Goal: Task Accomplishment & Management: Manage account settings

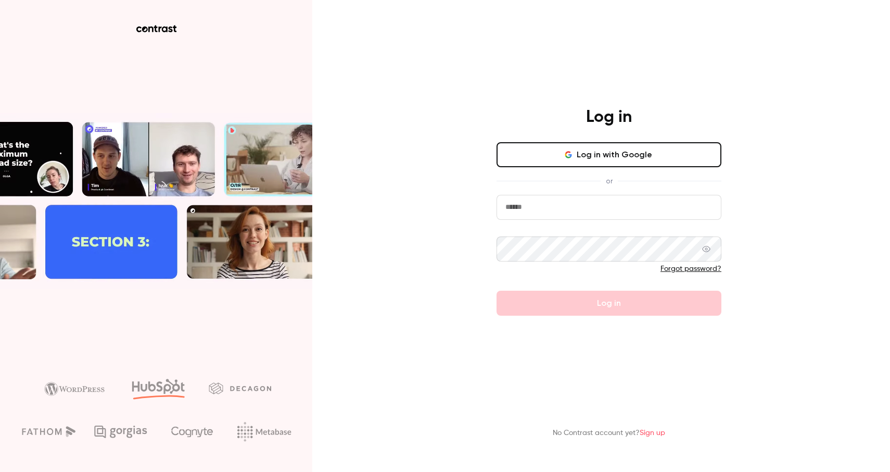
click at [613, 147] on button "Log in with Google" at bounding box center [609, 154] width 225 height 25
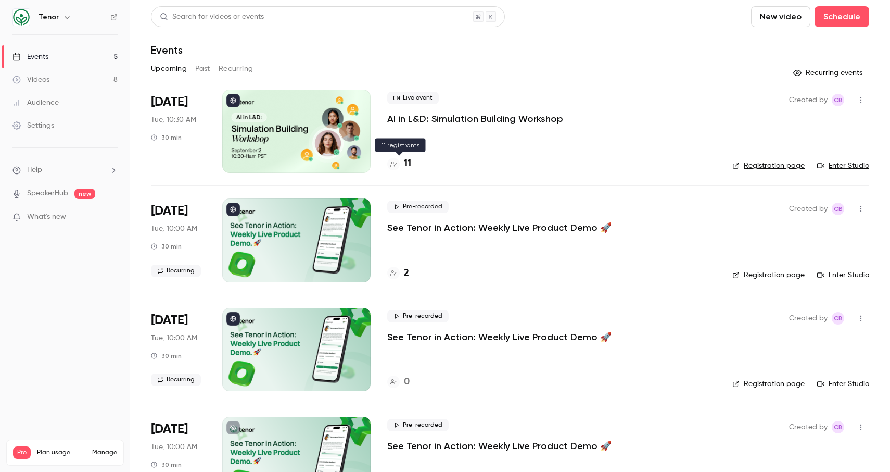
click at [402, 164] on div "11" at bounding box center [399, 164] width 24 height 14
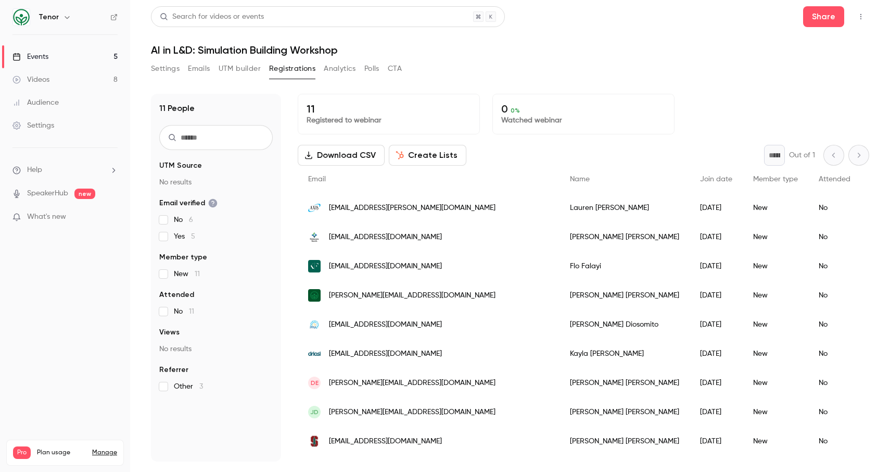
click at [58, 60] on link "Events 5" at bounding box center [65, 56] width 130 height 23
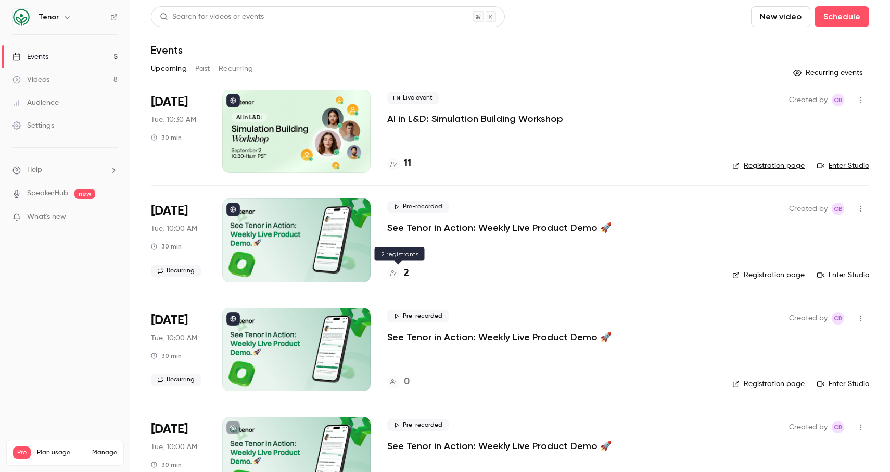
click at [405, 270] on h4 "2" at bounding box center [406, 273] width 5 height 14
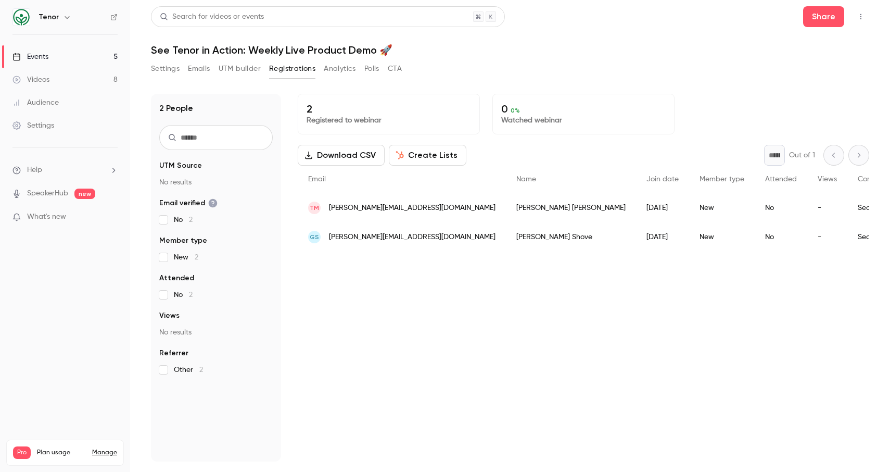
click at [763, 302] on div "2 Registered to webinar 0 0 % Watched webinar Download CSV Create Lists * Out o…" at bounding box center [584, 277] width 572 height 367
click at [65, 56] on link "Events 5" at bounding box center [65, 56] width 130 height 23
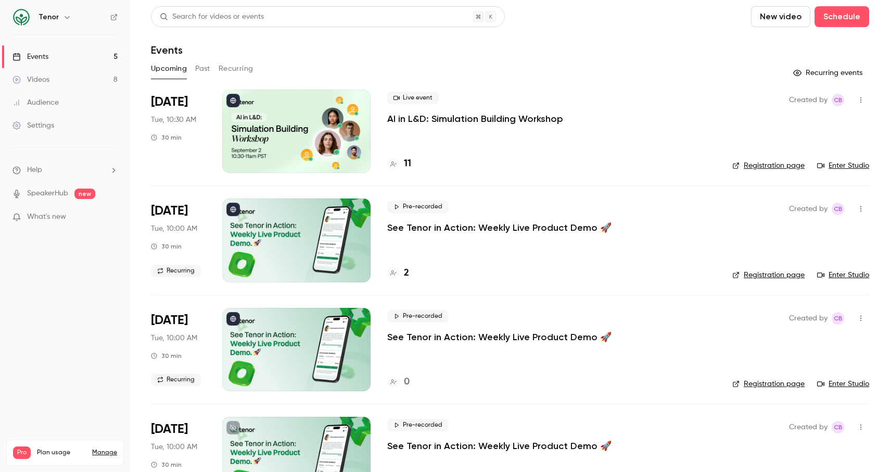
click at [409, 164] on h4 "11" at bounding box center [407, 164] width 7 height 14
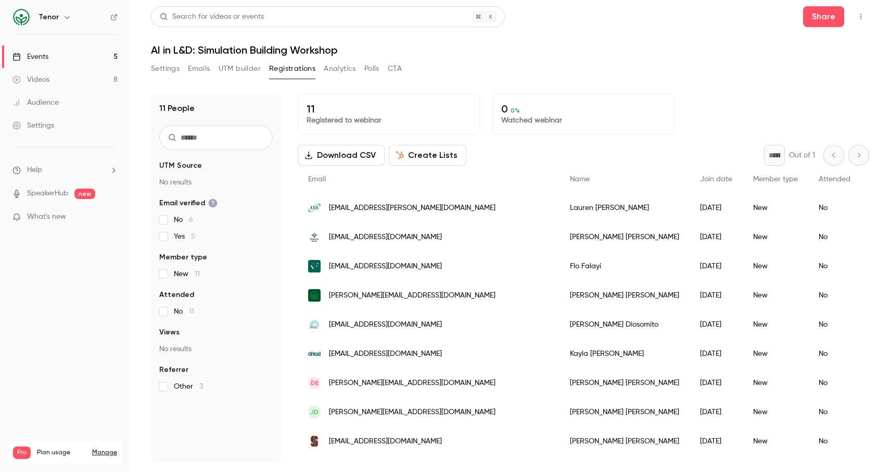
click at [359, 158] on button "Download CSV" at bounding box center [341, 155] width 87 height 21
click at [53, 59] on link "Events 5" at bounding box center [65, 56] width 130 height 23
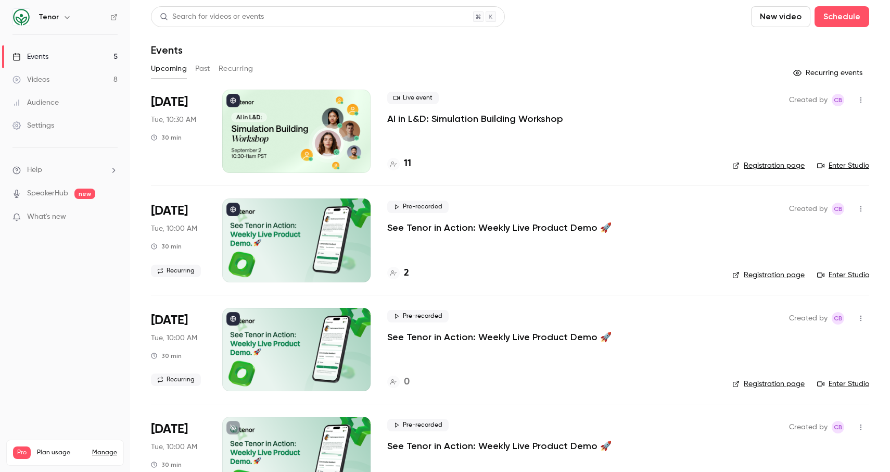
click at [836, 276] on link "Enter Studio" at bounding box center [843, 275] width 52 height 10
click at [53, 208] on ul "Help SpeakerHub new What's new" at bounding box center [65, 194] width 130 height 93
click at [53, 213] on ul "Help SpeakerHub new What's new" at bounding box center [65, 194] width 130 height 93
click at [53, 214] on span "What's new" at bounding box center [46, 216] width 39 height 11
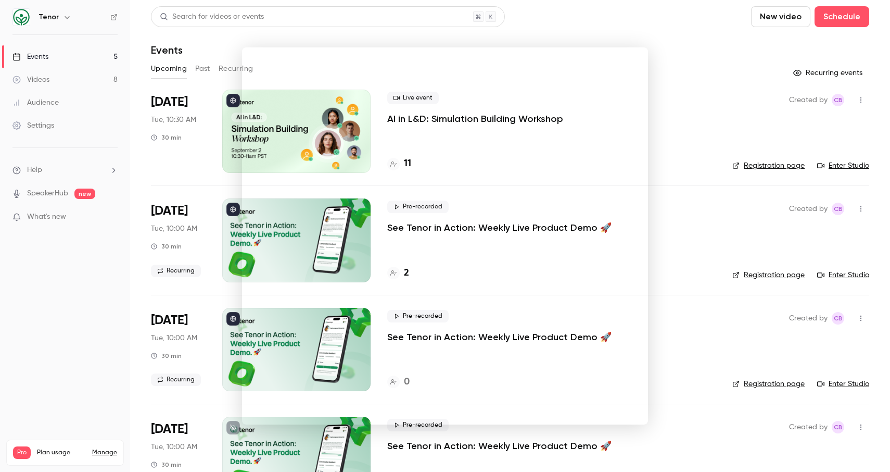
click at [724, 59] on div at bounding box center [445, 236] width 890 height 472
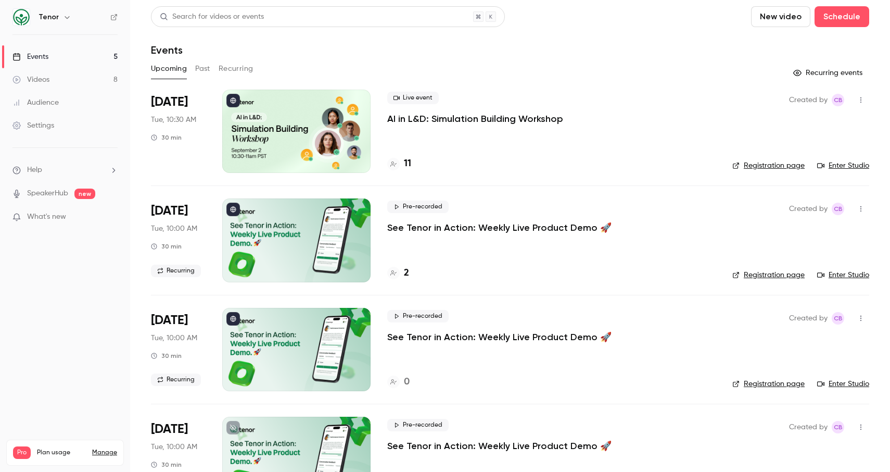
click at [86, 188] on span "new" at bounding box center [84, 193] width 21 height 10
click at [846, 161] on link "Enter Studio" at bounding box center [843, 165] width 52 height 10
click at [523, 63] on div "Upcoming Past Recurring" at bounding box center [510, 68] width 718 height 17
click at [528, 76] on div "Upcoming Past Recurring" at bounding box center [510, 68] width 718 height 17
click at [834, 164] on link "Enter Studio" at bounding box center [843, 165] width 52 height 10
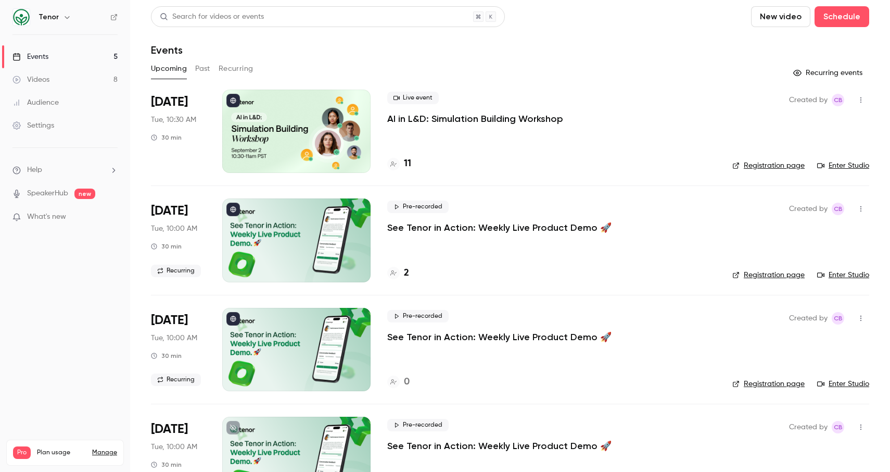
click at [399, 165] on div at bounding box center [393, 164] width 12 height 12
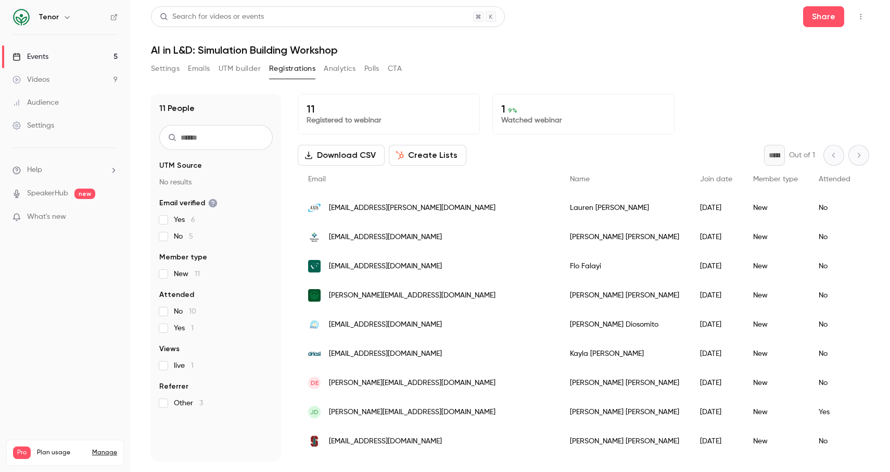
click at [39, 55] on div "Events" at bounding box center [30, 57] width 36 height 10
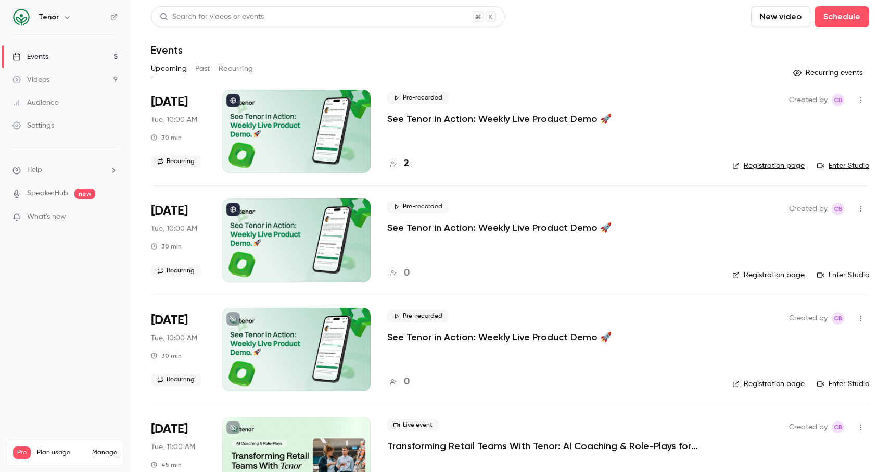
click at [44, 60] on div "Events" at bounding box center [30, 57] width 36 height 10
click at [211, 67] on div "Upcoming Past Recurring" at bounding box center [510, 68] width 718 height 17
click at [208, 68] on button "Past" at bounding box center [202, 68] width 15 height 17
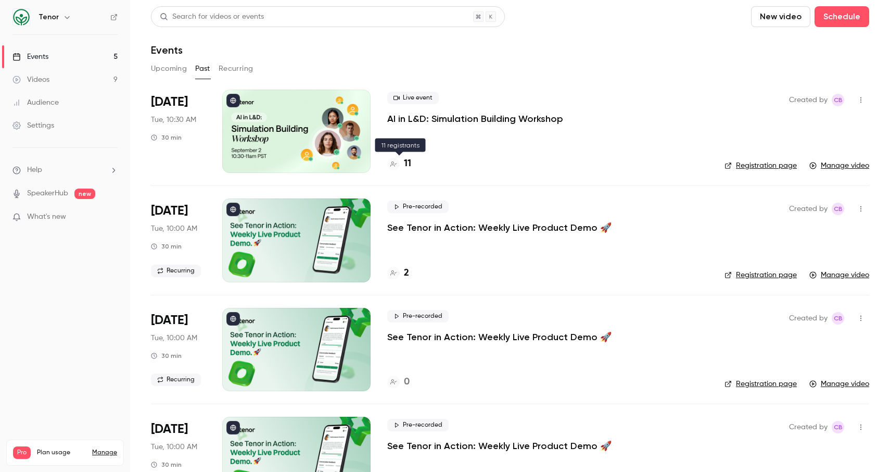
click at [407, 163] on h4 "11" at bounding box center [407, 164] width 7 height 14
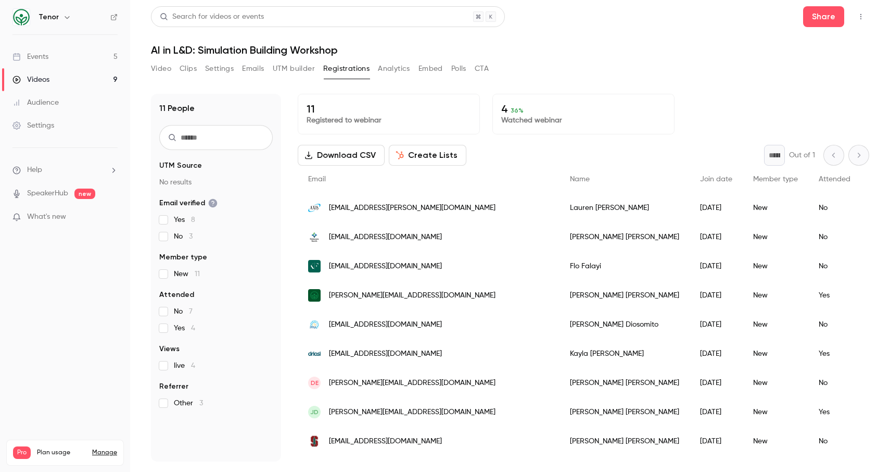
scroll to position [8, 0]
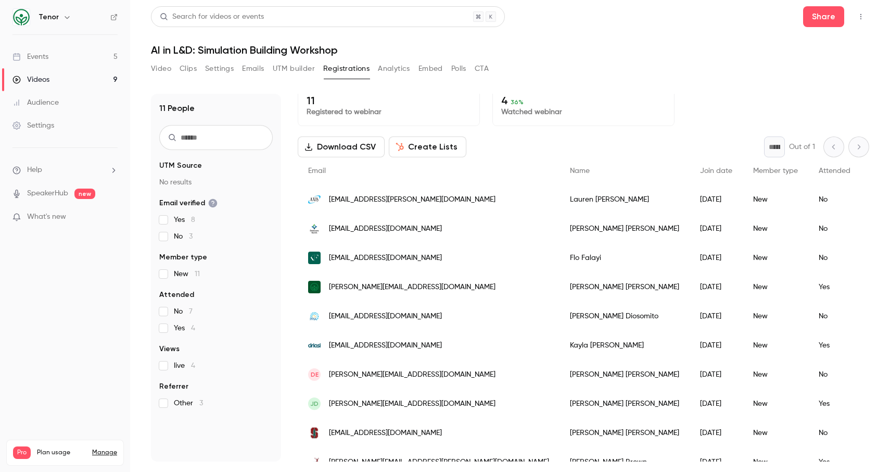
click at [503, 100] on p "4 36 %" at bounding box center [583, 100] width 164 height 12
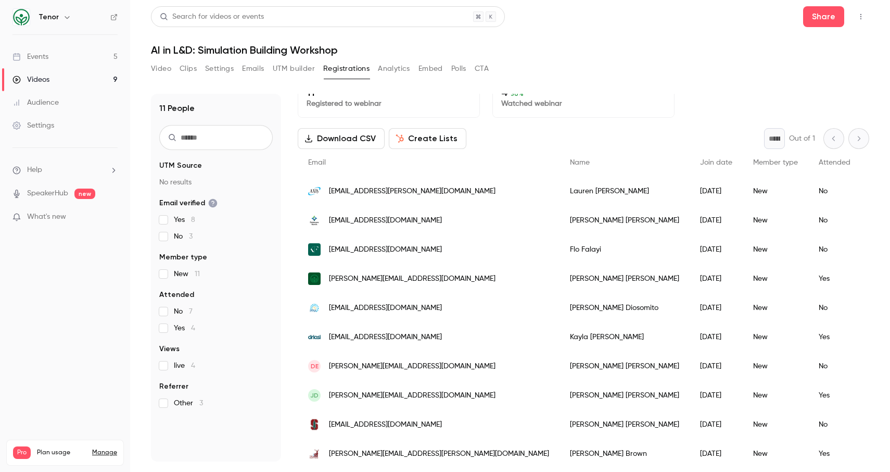
scroll to position [60, 0]
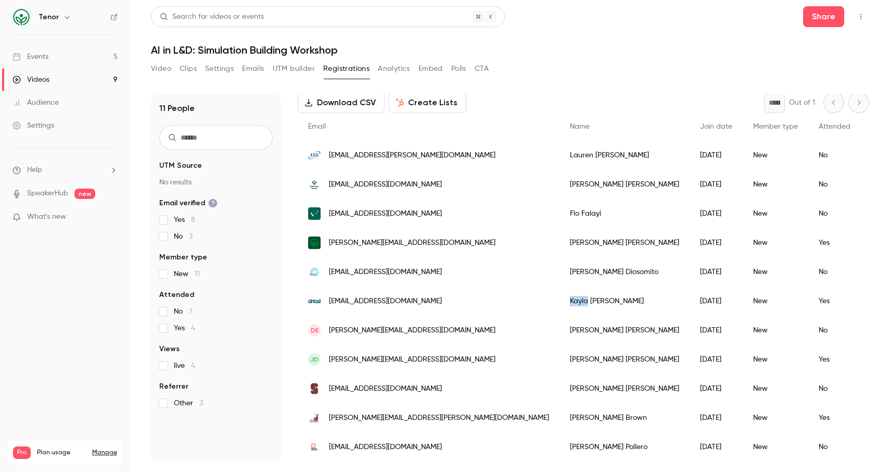
drag, startPoint x: 467, startPoint y: 291, endPoint x: 485, endPoint y: 293, distance: 17.7
click at [560, 293] on div "[PERSON_NAME]" at bounding box center [625, 300] width 130 height 29
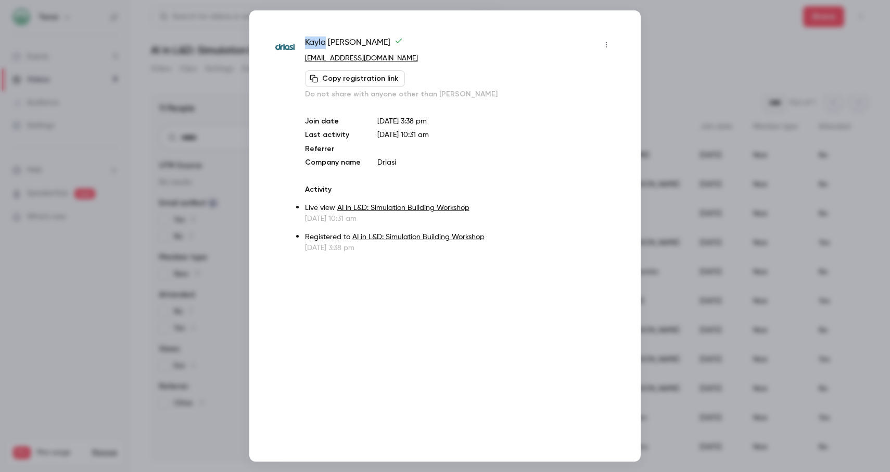
drag, startPoint x: 304, startPoint y: 39, endPoint x: 325, endPoint y: 39, distance: 20.8
click at [325, 39] on div "[PERSON_NAME] [PERSON_NAME][EMAIL_ADDRESS][DOMAIN_NAME] Copy registration link …" at bounding box center [444, 144] width 339 height 217
copy span "Kayla"
drag, startPoint x: 330, startPoint y: 42, endPoint x: 353, endPoint y: 42, distance: 23.4
click at [353, 42] on span "[PERSON_NAME]" at bounding box center [354, 44] width 98 height 17
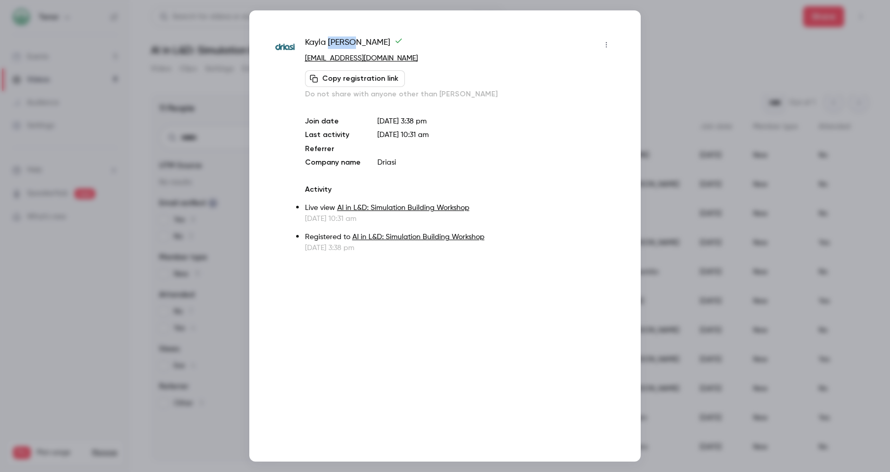
copy span "[PERSON_NAME]"
click at [689, 52] on div at bounding box center [445, 236] width 890 height 472
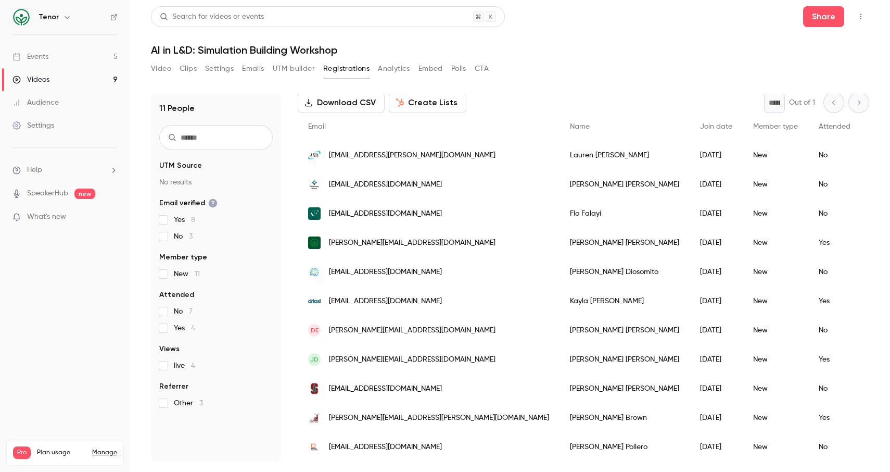
click at [354, 354] on span "[PERSON_NAME][EMAIL_ADDRESS][DOMAIN_NAME]" at bounding box center [412, 359] width 167 height 11
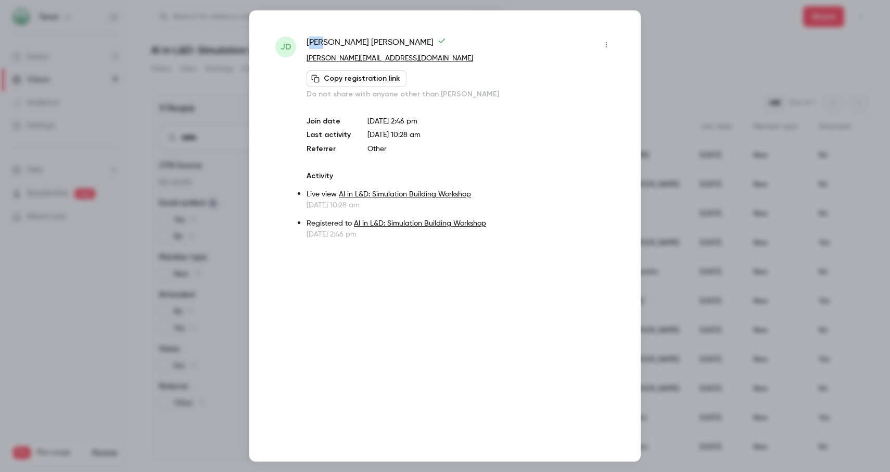
drag, startPoint x: 309, startPoint y: 40, endPoint x: 325, endPoint y: 39, distance: 16.1
click at [325, 39] on span "[PERSON_NAME]" at bounding box center [376, 44] width 139 height 17
drag, startPoint x: 307, startPoint y: 42, endPoint x: 341, endPoint y: 44, distance: 34.4
click at [341, 44] on span "[PERSON_NAME]" at bounding box center [376, 44] width 139 height 17
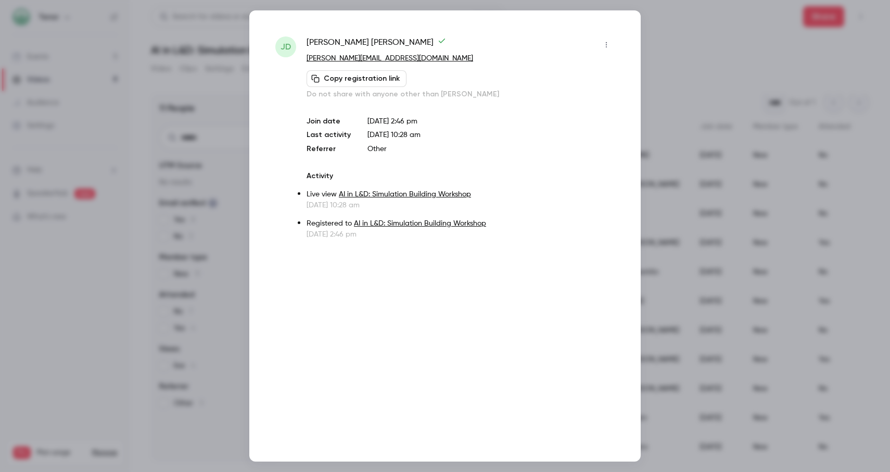
click at [344, 42] on span "[PERSON_NAME]" at bounding box center [376, 44] width 139 height 17
drag, startPoint x: 307, startPoint y: 43, endPoint x: 342, endPoint y: 44, distance: 35.9
click at [342, 44] on span "[PERSON_NAME]" at bounding box center [376, 44] width 139 height 17
copy span "[PERSON_NAME]"
click at [344, 43] on span "[PERSON_NAME]" at bounding box center [376, 44] width 139 height 17
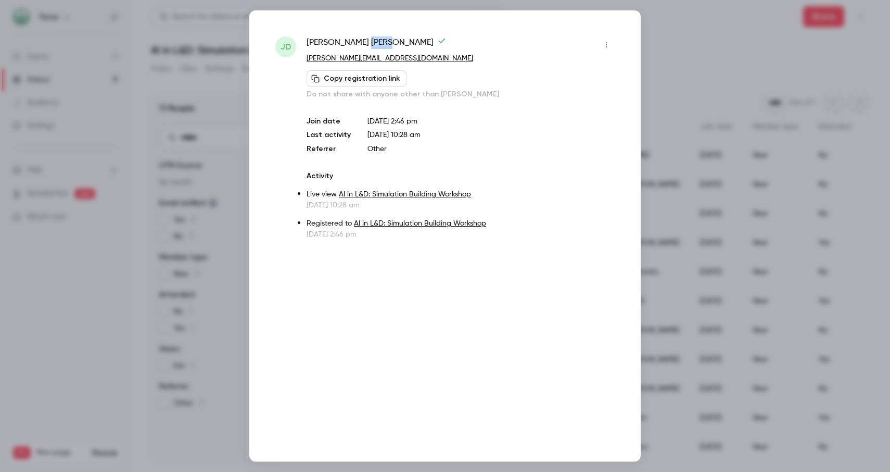
drag, startPoint x: 347, startPoint y: 43, endPoint x: 372, endPoint y: 42, distance: 25.0
click at [372, 42] on span "[PERSON_NAME]" at bounding box center [376, 44] width 139 height 17
copy span "[PERSON_NAME]"
click at [669, 72] on div at bounding box center [445, 236] width 890 height 472
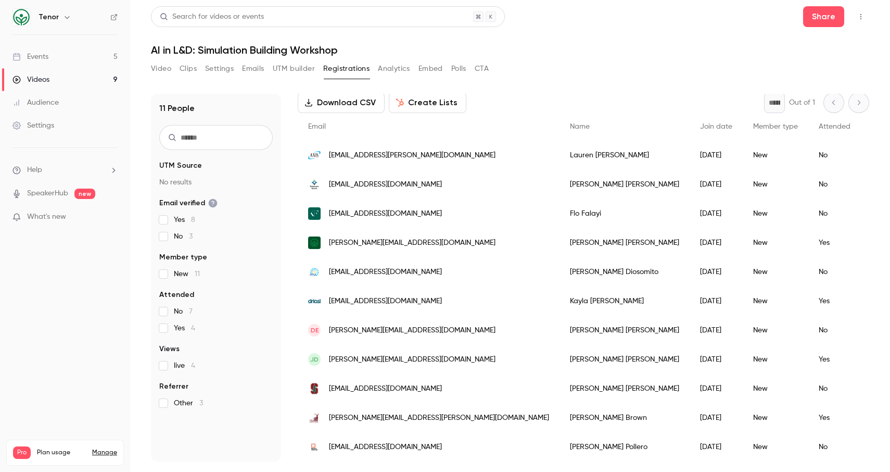
click at [374, 412] on span "[PERSON_NAME][EMAIL_ADDRESS][PERSON_NAME][DOMAIN_NAME]" at bounding box center [439, 417] width 220 height 11
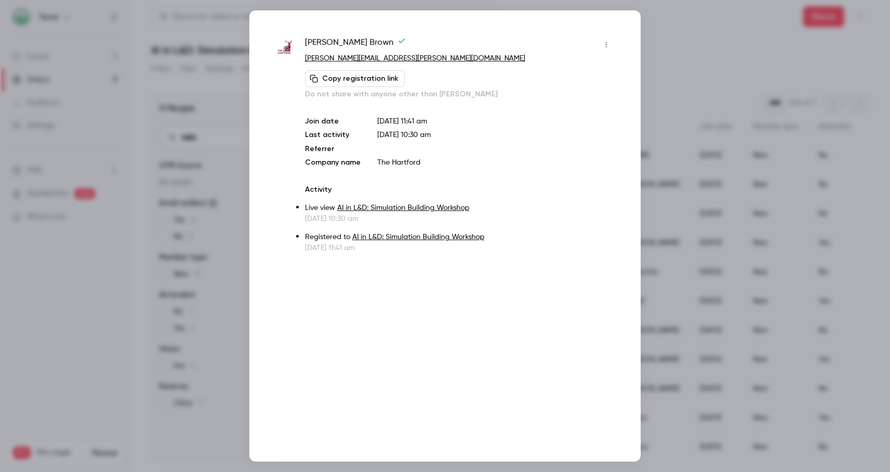
click at [714, 47] on div at bounding box center [445, 236] width 890 height 472
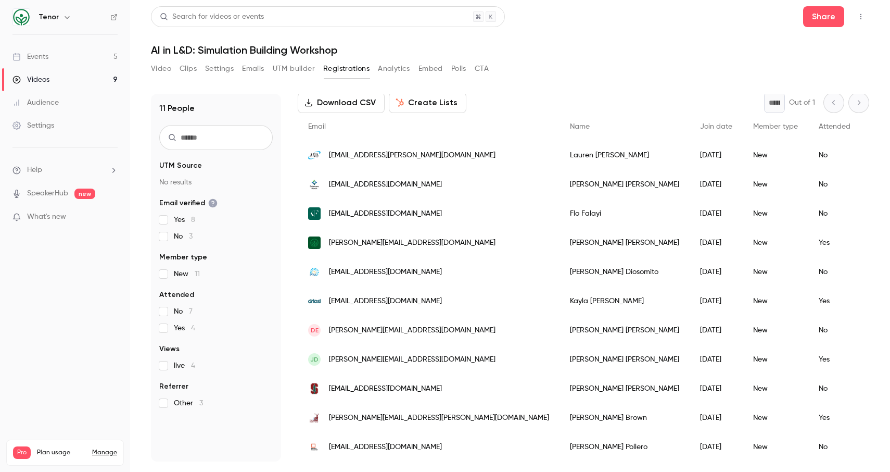
scroll to position [0, 0]
